Goal: Entertainment & Leisure: Consume media (video, audio)

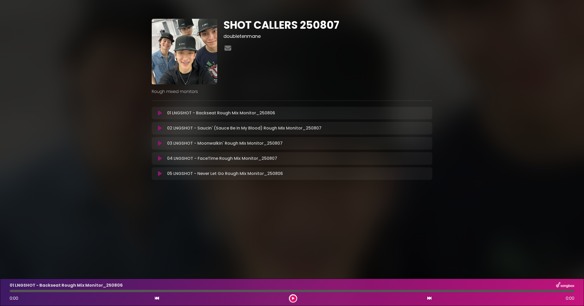
click at [160, 129] on icon at bounding box center [160, 127] width 4 height 5
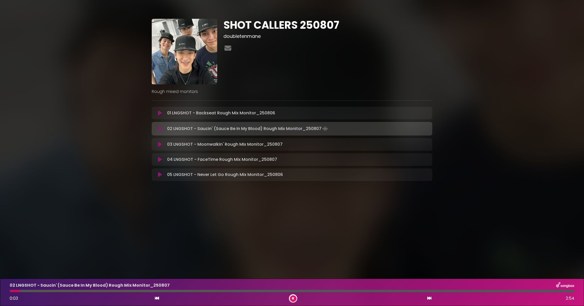
click at [294, 235] on button at bounding box center [293, 298] width 7 height 7
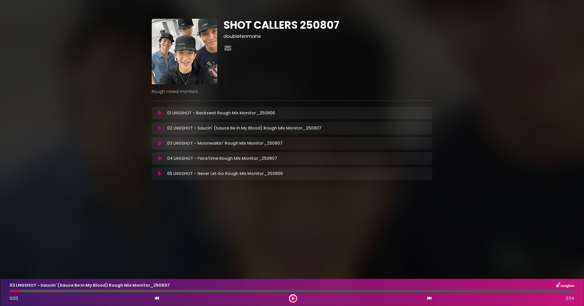
click at [160, 112] on icon at bounding box center [160, 112] width 4 height 5
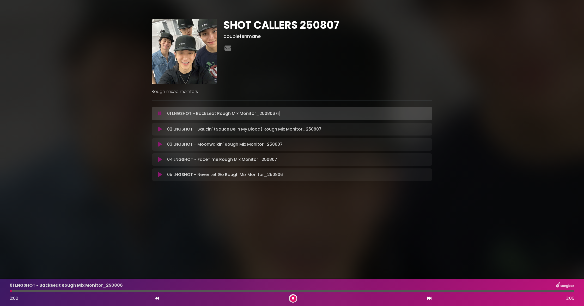
click at [363, 235] on div at bounding box center [292, 290] width 565 height 2
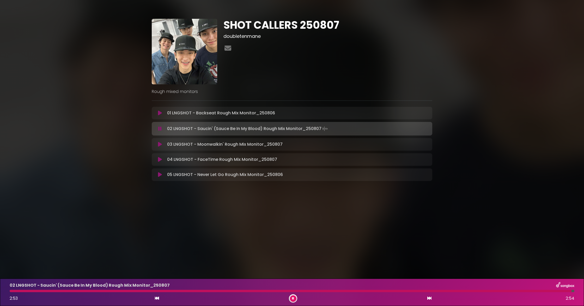
click at [295, 235] on button at bounding box center [293, 298] width 7 height 7
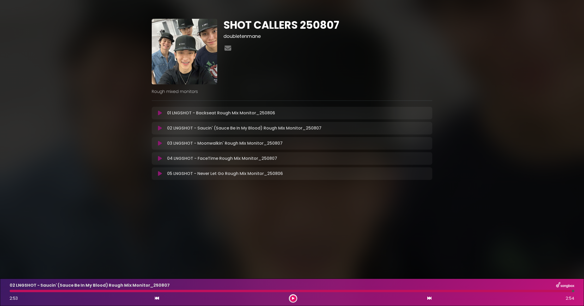
click at [11, 235] on div at bounding box center [291, 290] width 562 height 2
drag, startPoint x: 573, startPoint y: 291, endPoint x: 386, endPoint y: 277, distance: 187.5
click at [363, 235] on body "× SHOT CALLERS 250807 doubletenmane ×" at bounding box center [292, 153] width 584 height 306
click at [264, 112] on p "01 LNGSHOT - Backseat Rough Mix Monitor_250806 Loading Track..." at bounding box center [221, 113] width 108 height 6
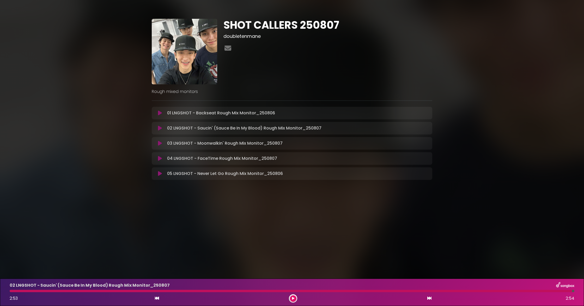
click at [158, 114] on icon at bounding box center [160, 112] width 4 height 5
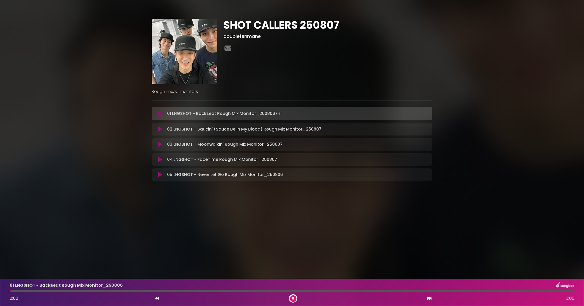
click at [363, 235] on div at bounding box center [292, 290] width 565 height 2
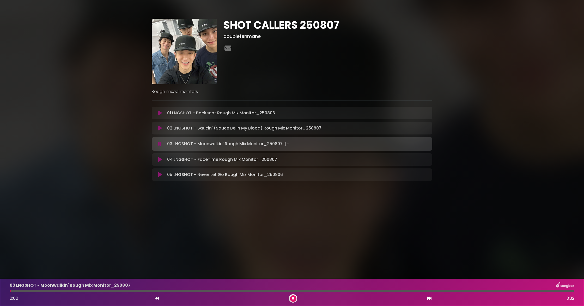
click at [291, 235] on button at bounding box center [293, 298] width 7 height 7
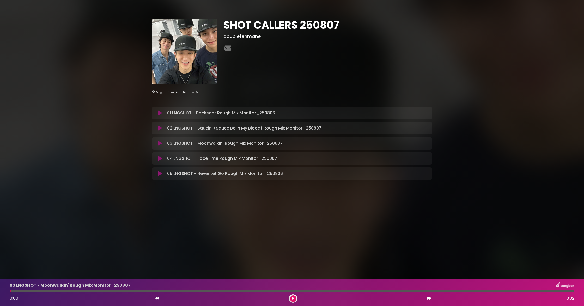
click at [159, 113] on icon at bounding box center [160, 112] width 4 height 5
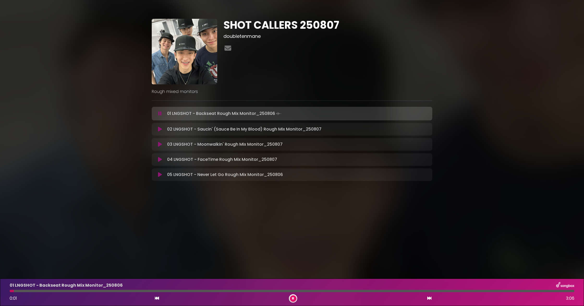
click at [363, 235] on div at bounding box center [292, 290] width 565 height 2
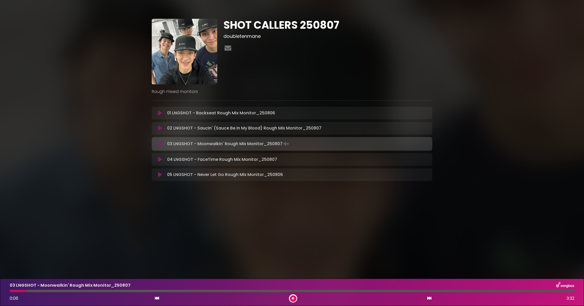
click at [161, 145] on icon at bounding box center [159, 143] width 3 height 5
